Goal: Transaction & Acquisition: Book appointment/travel/reservation

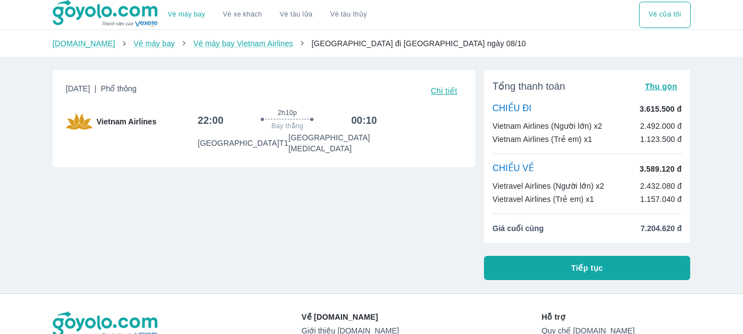
click at [665, 88] on span "Thu gọn" at bounding box center [661, 86] width 32 height 9
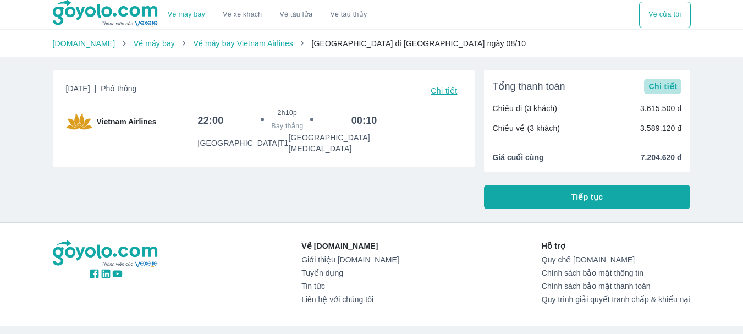
click at [665, 88] on span "Chi tiết" at bounding box center [663, 86] width 29 height 9
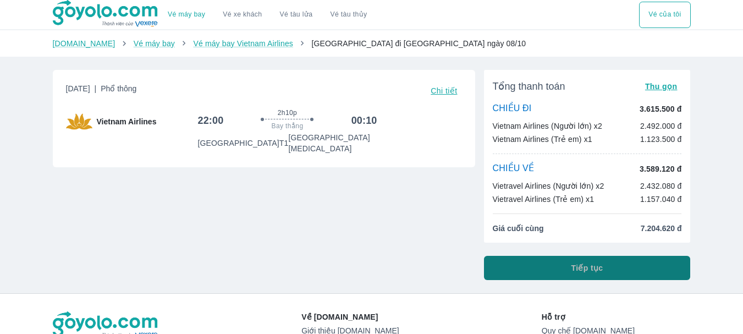
click at [548, 270] on button "Tiếp tục" at bounding box center [587, 268] width 207 height 24
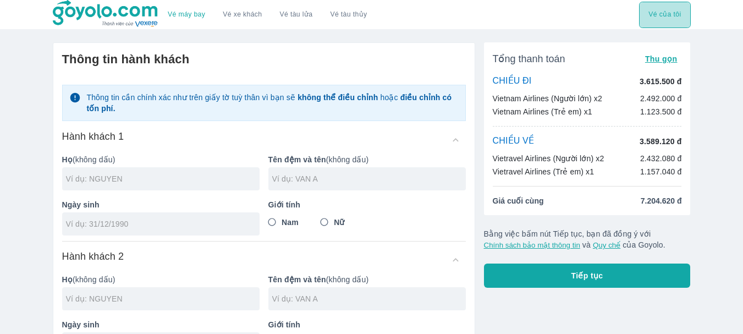
click at [672, 13] on button "Vé của tôi" at bounding box center [664, 15] width 51 height 26
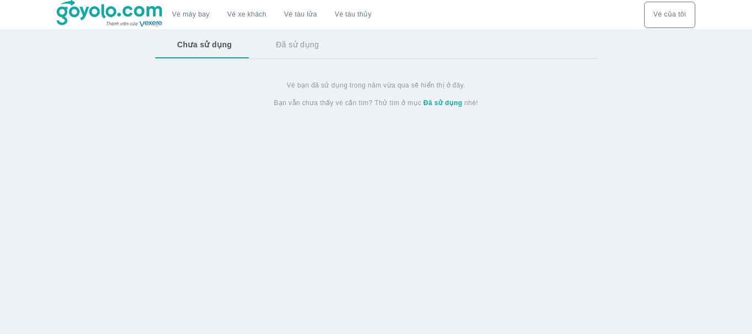
click at [303, 54] on button "Đã sử dụng" at bounding box center [297, 44] width 87 height 29
click at [212, 50] on button "Chưa sử dụng" at bounding box center [203, 44] width 97 height 29
click at [661, 9] on button "Vé của tôi" at bounding box center [669, 15] width 51 height 26
click at [172, 11] on link "Vé máy bay" at bounding box center [190, 14] width 37 height 8
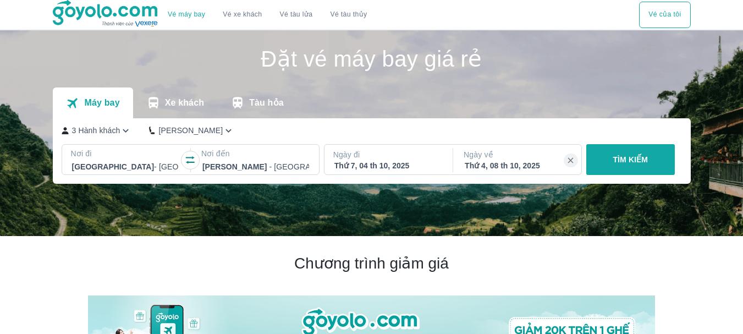
click at [386, 166] on div "Thứ 7, 04 th 10, 2025" at bounding box center [388, 165] width 107 height 11
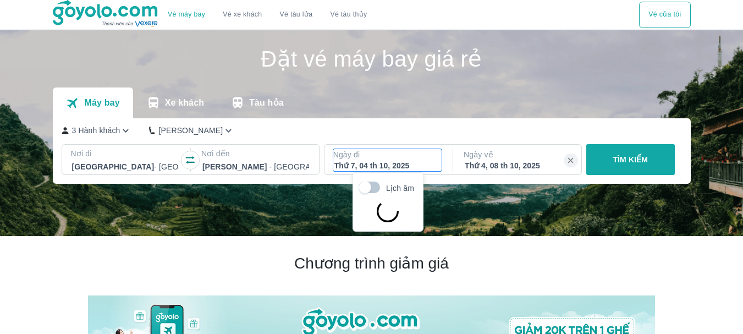
scroll to position [63, 0]
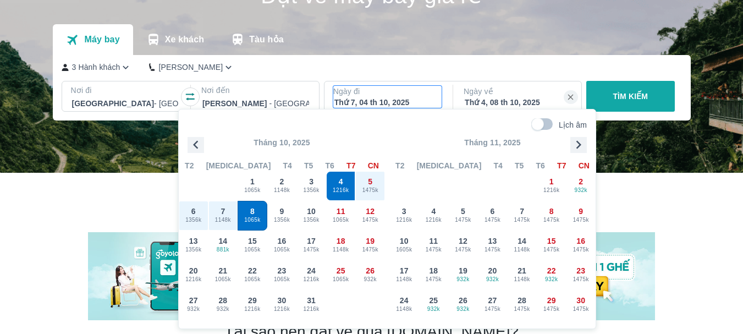
click at [248, 218] on span "1065k" at bounding box center [252, 220] width 29 height 9
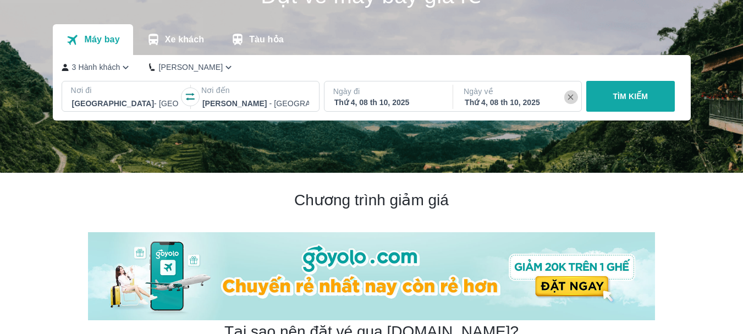
click at [571, 98] on icon "button" at bounding box center [571, 98] width 6 height 6
click at [634, 99] on p "TÌM KIẾM" at bounding box center [630, 96] width 35 height 11
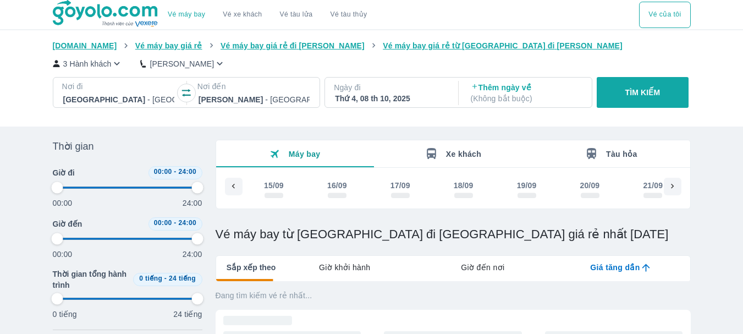
scroll to position [0, 1187]
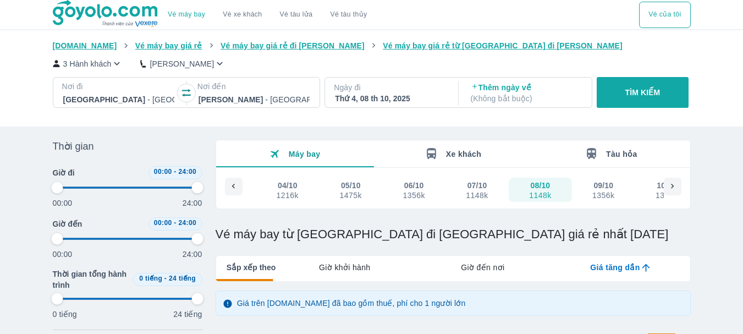
type input "97.9166666666667"
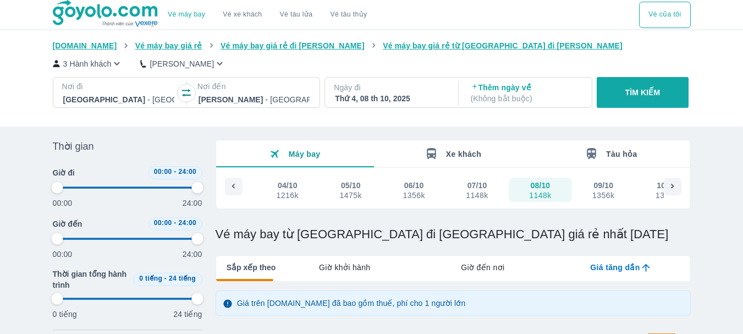
type input "97.9166666666667"
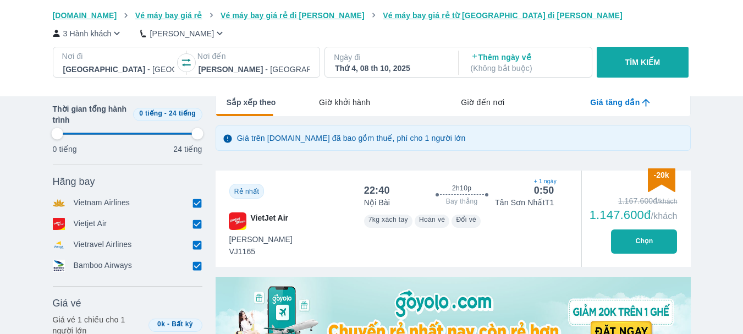
type input "97.9166666666667"
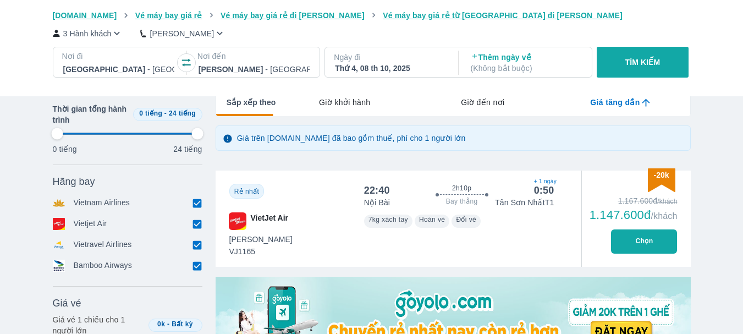
type input "97.9166666666667"
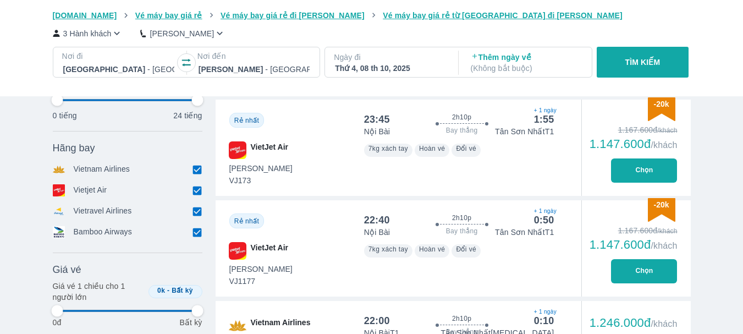
scroll to position [550, 0]
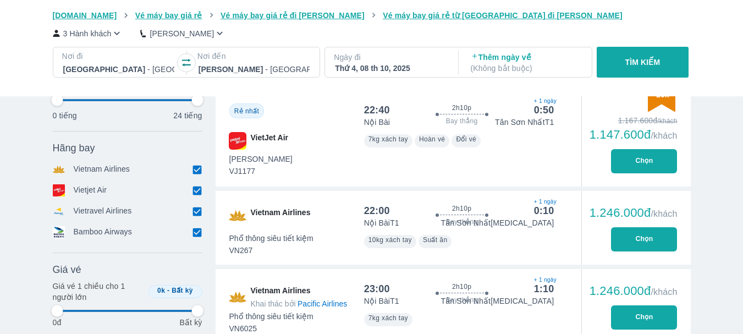
type input "97.9166666666667"
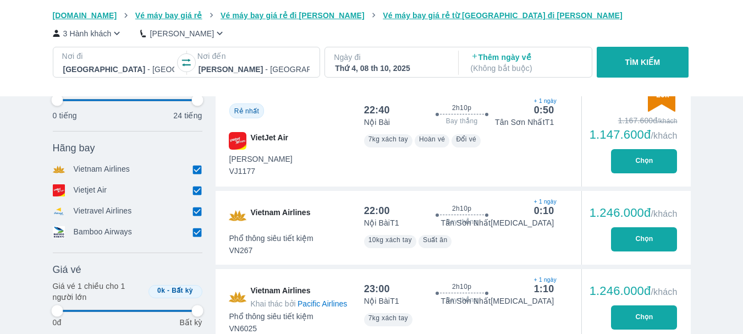
type input "97.9166666666667"
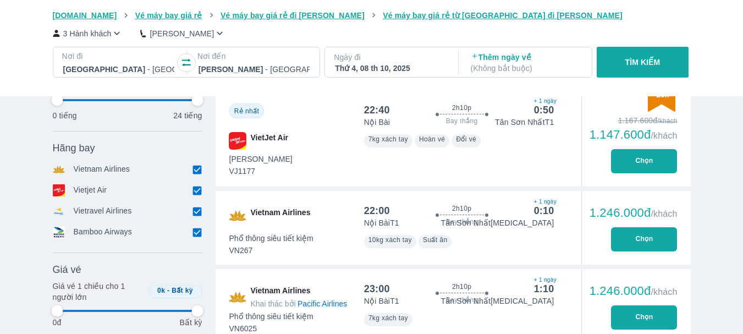
type input "97.9166666666667"
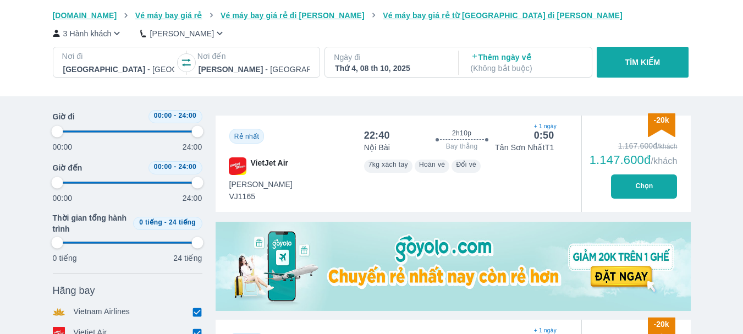
scroll to position [0, 0]
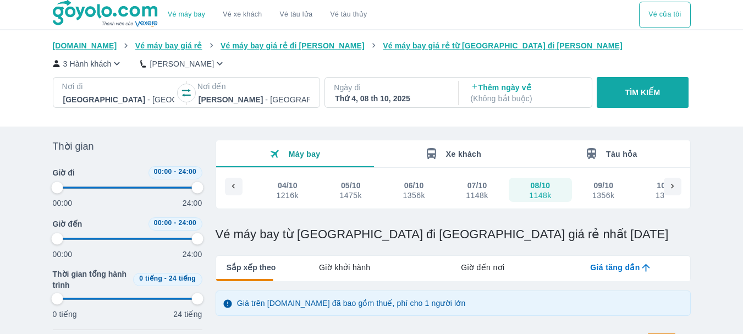
type input "97.9166666666667"
click at [111, 63] on p "3 Hành khách" at bounding box center [87, 63] width 48 height 11
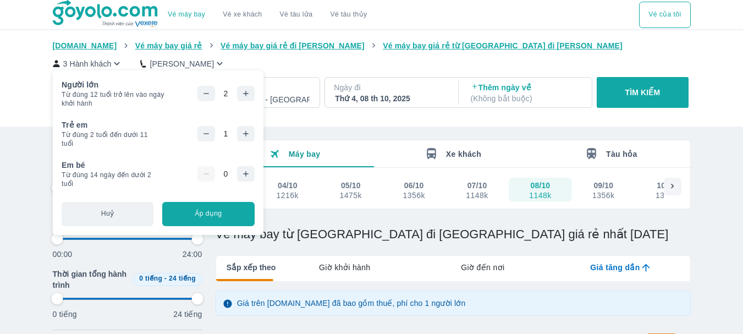
type input "97.9166666666667"
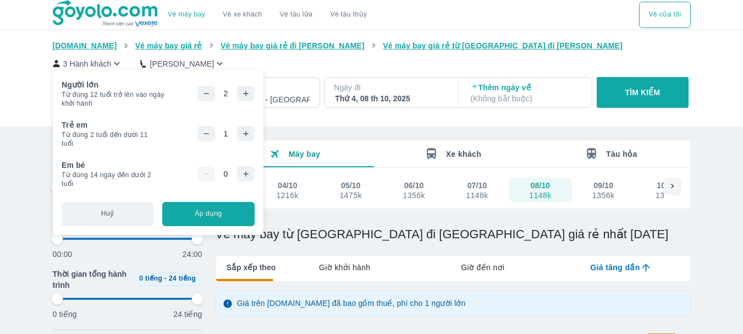
type input "97.9166666666667"
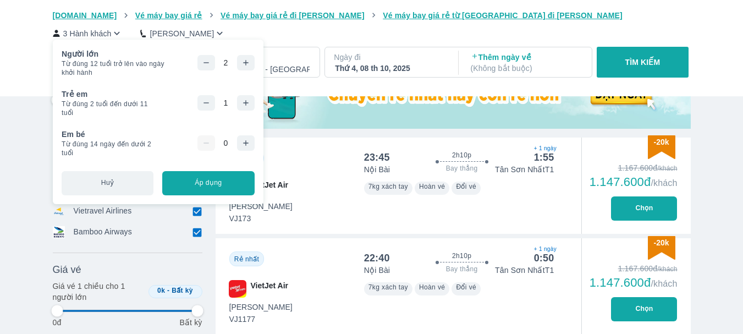
type input "97.9166666666667"
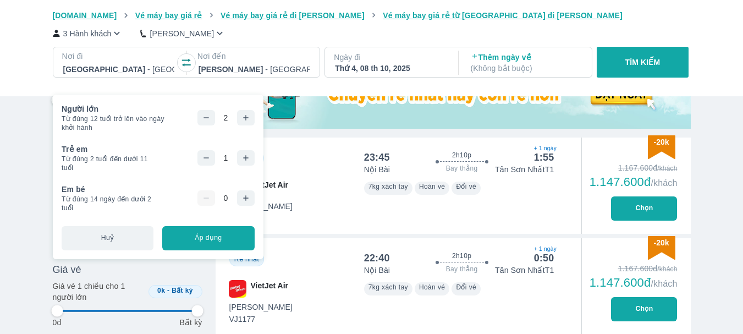
scroll to position [512, 0]
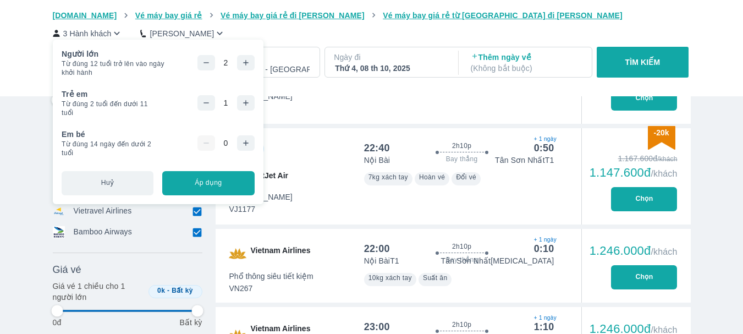
type input "97.9166666666667"
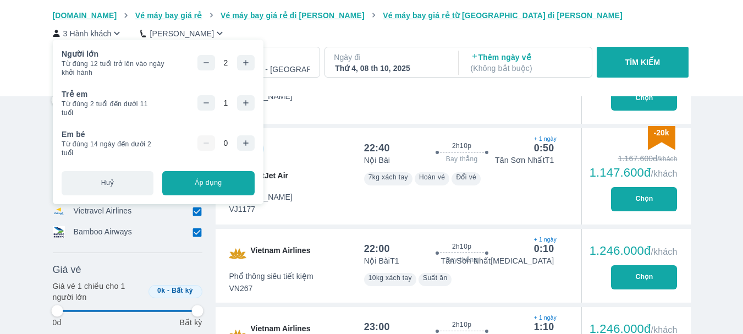
type input "97.9166666666667"
click at [646, 278] on button "Chọn" at bounding box center [644, 277] width 66 height 24
type input "97.9166666666667"
